Goal: Go to known website: Access a specific website the user already knows

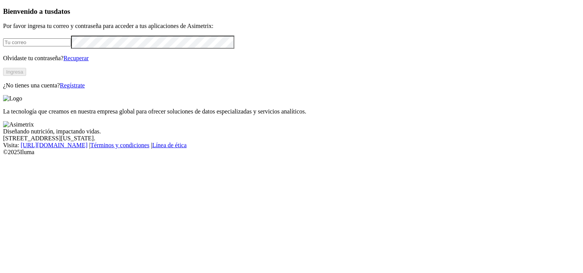
type input "katherin.cano@contegral.co"
click at [26, 76] on button "Ingresa" at bounding box center [14, 72] width 23 height 8
